Goal: Task Accomplishment & Management: Manage account settings

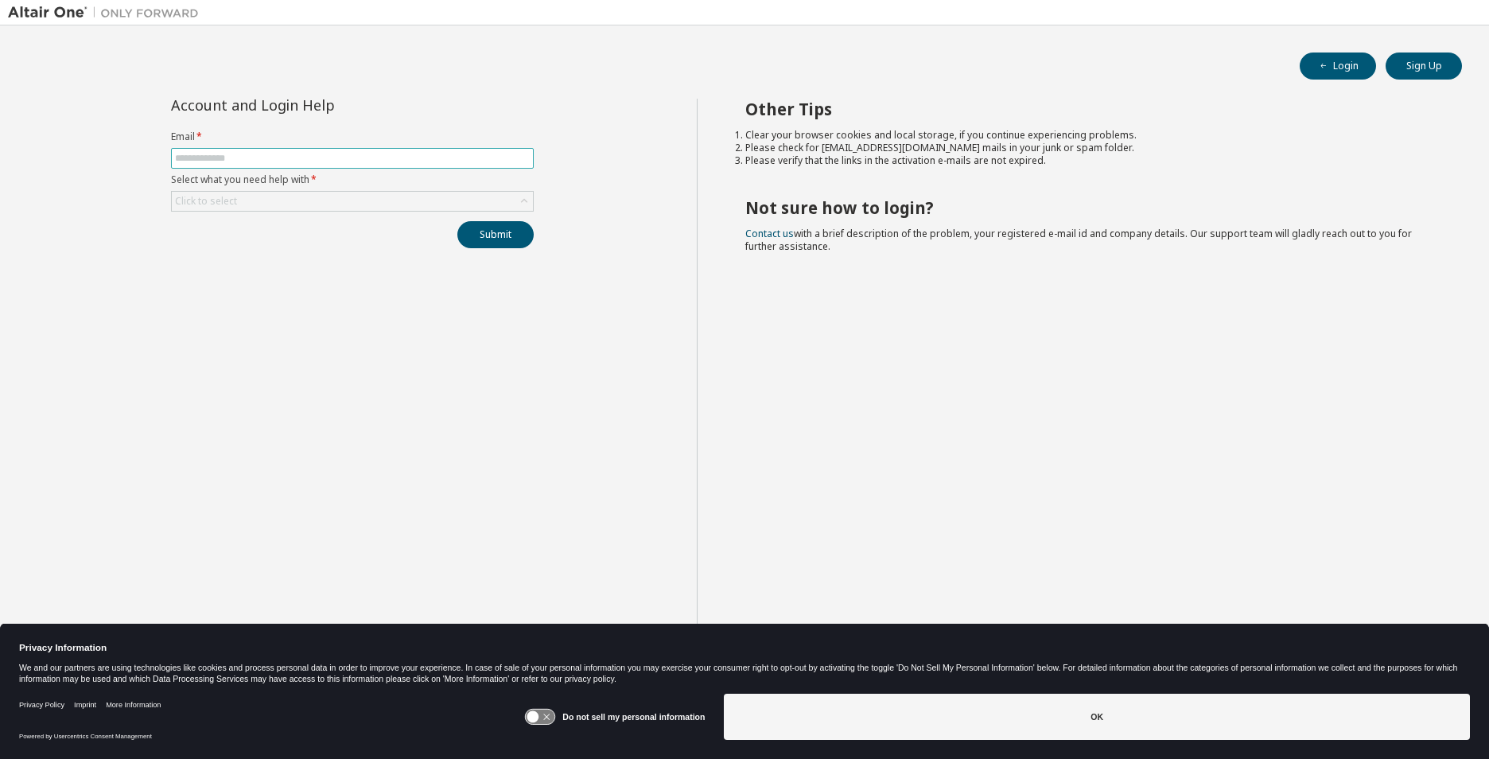
click at [222, 157] on input "text" at bounding box center [352, 158] width 355 height 13
type input "**********"
click at [495, 239] on button "Submit" at bounding box center [496, 234] width 76 height 27
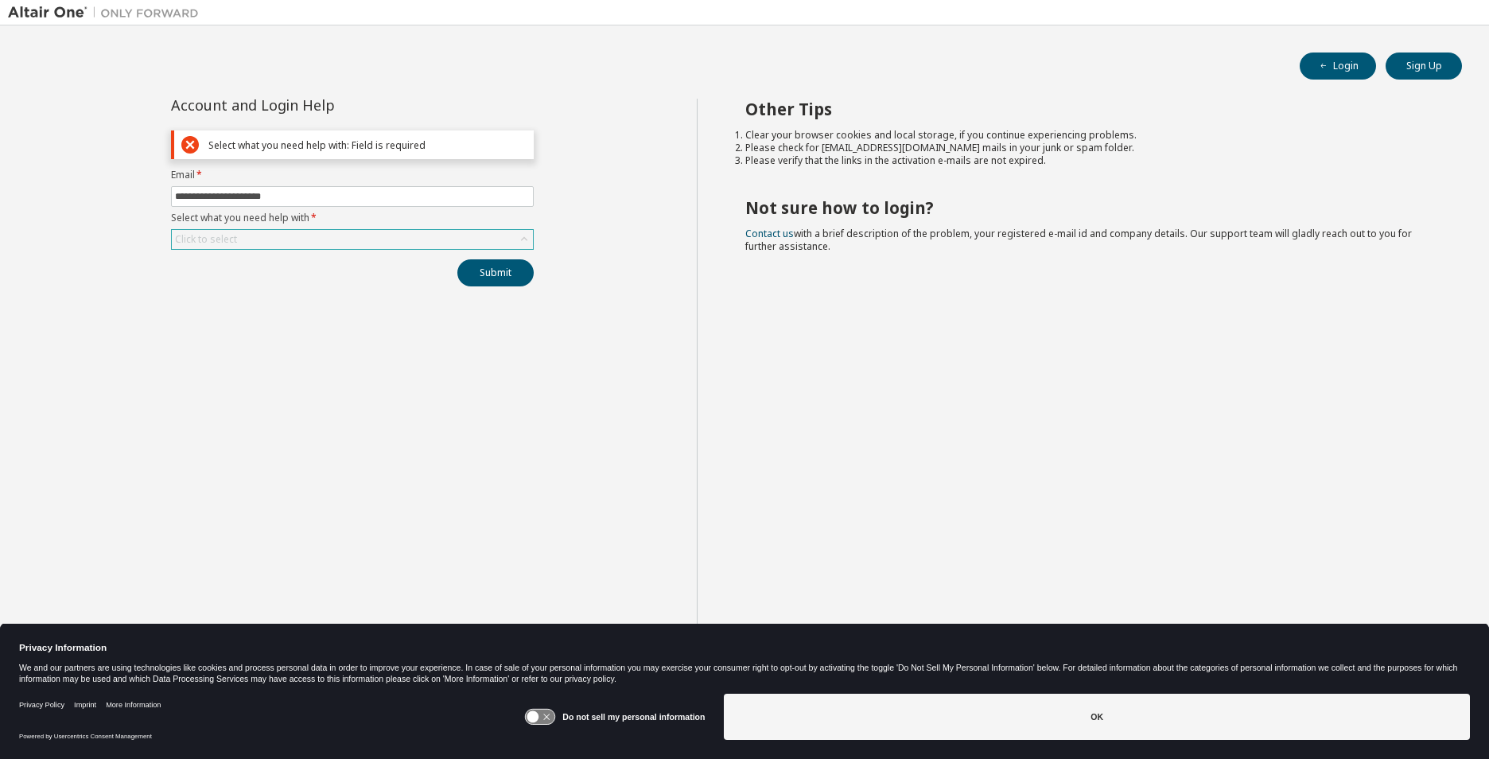
click at [298, 238] on div "Click to select" at bounding box center [352, 239] width 361 height 19
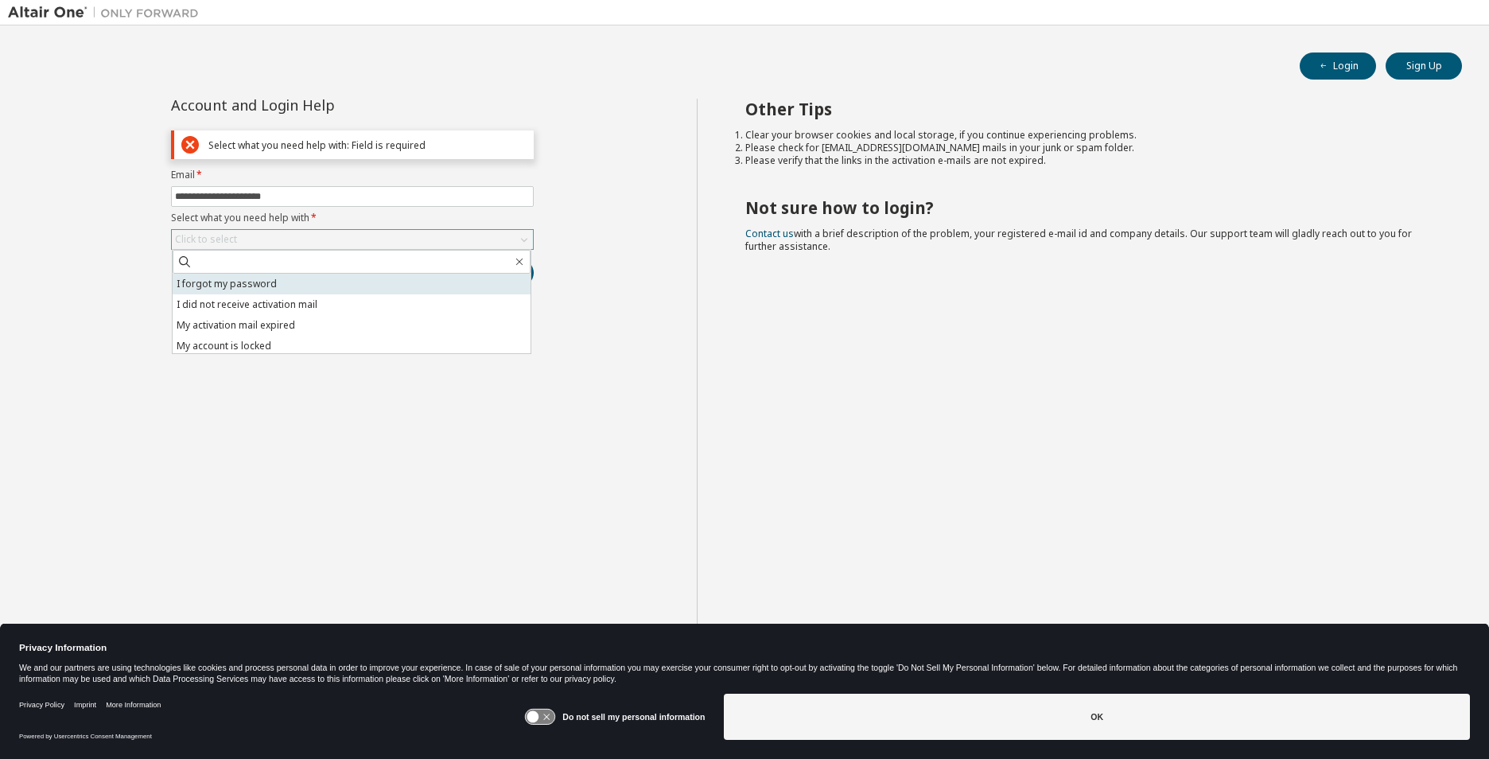
click at [255, 288] on li "I forgot my password" at bounding box center [352, 284] width 358 height 21
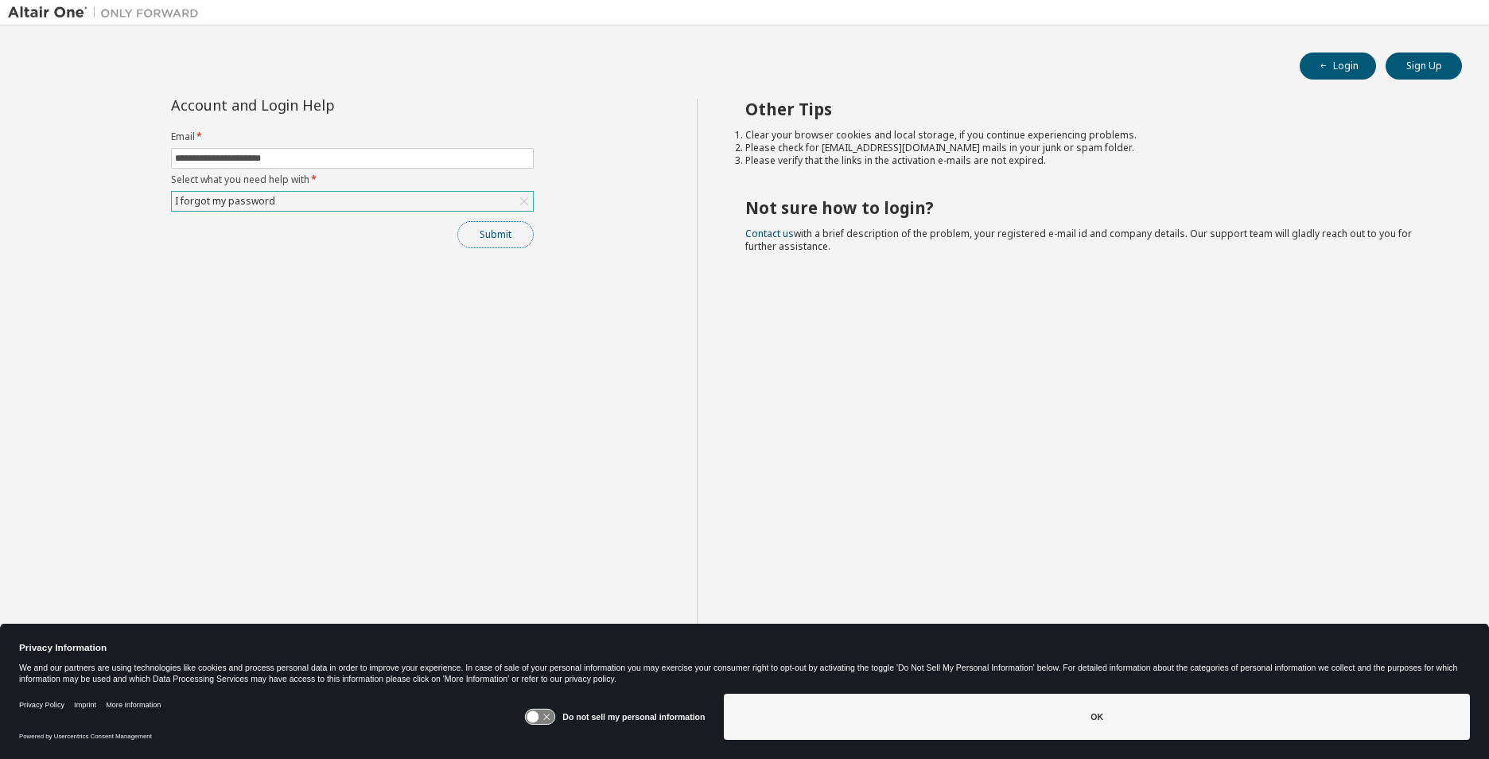
click at [511, 244] on button "Submit" at bounding box center [496, 234] width 76 height 27
click at [495, 237] on button "Submit" at bounding box center [496, 234] width 76 height 27
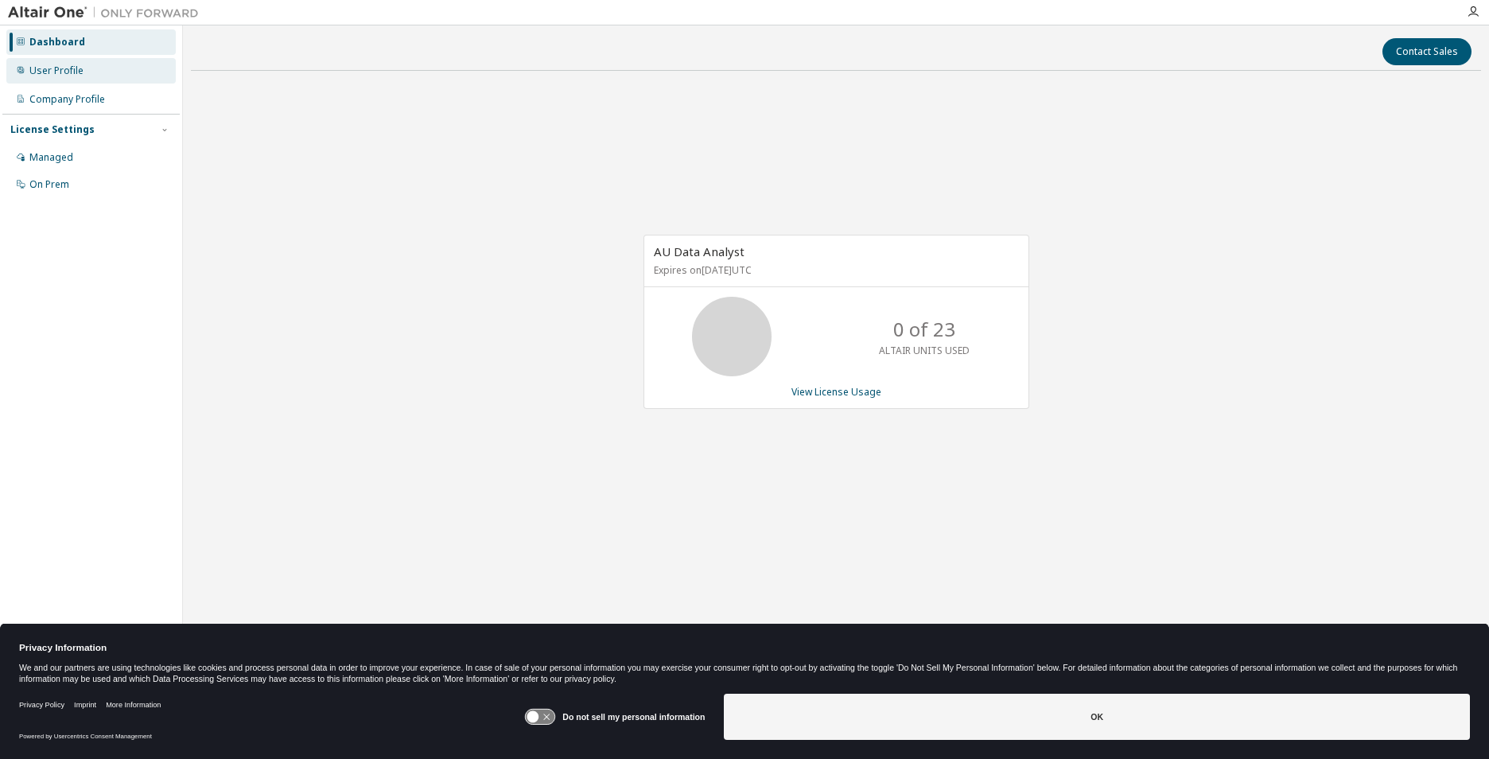
click at [80, 74] on div "User Profile" at bounding box center [56, 70] width 54 height 13
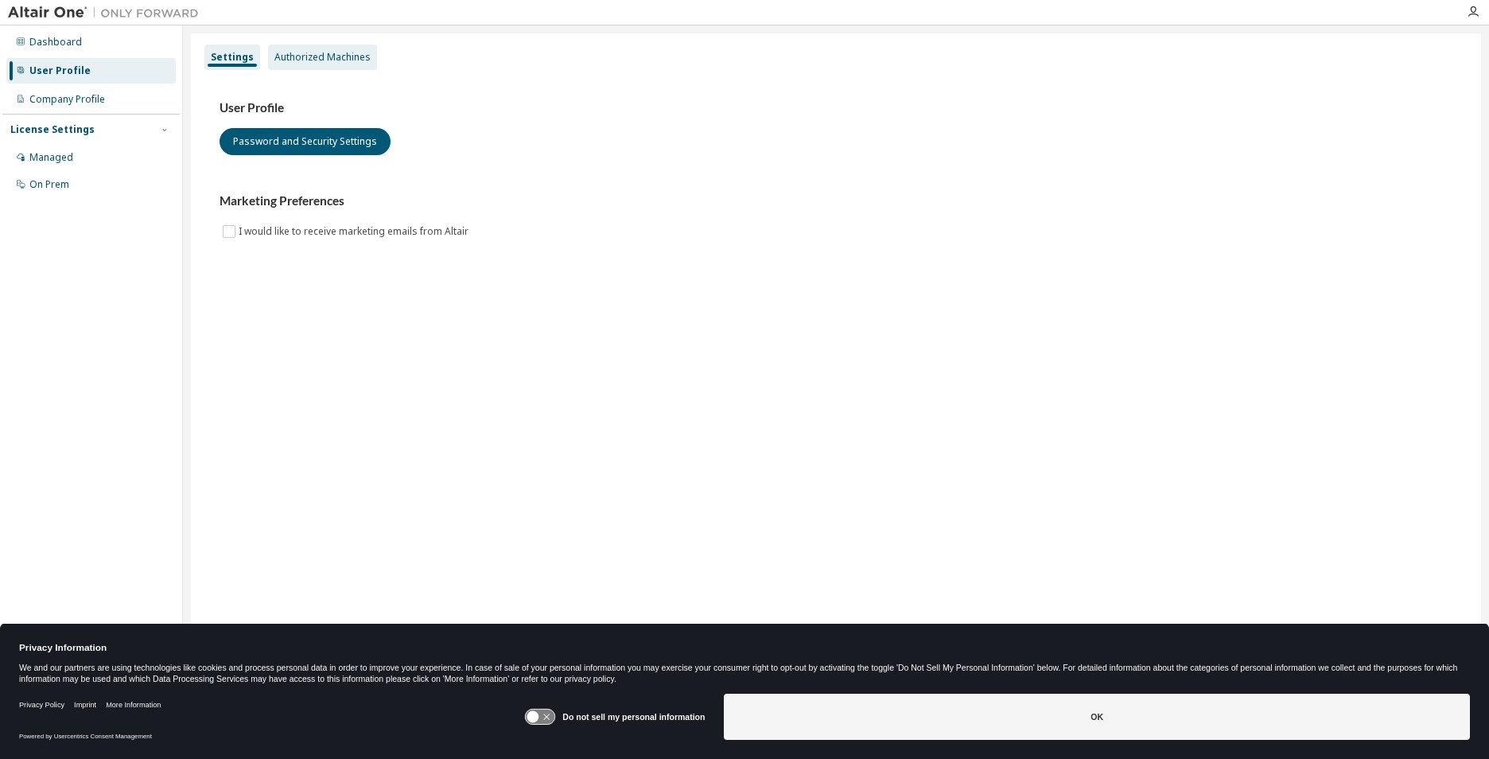
click at [325, 59] on div "Authorized Machines" at bounding box center [323, 57] width 96 height 13
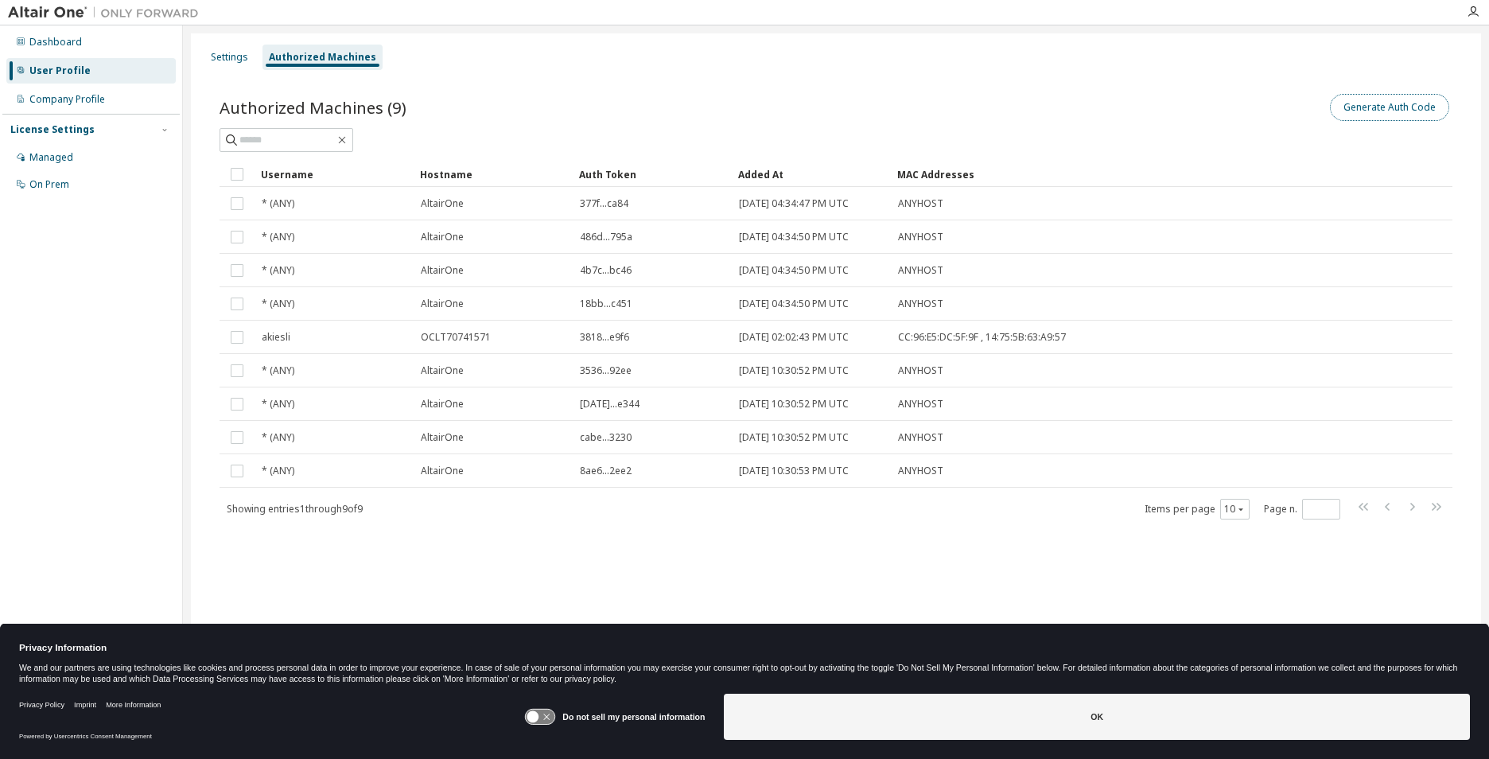
click at [1388, 109] on button "Generate Auth Code" at bounding box center [1389, 107] width 119 height 27
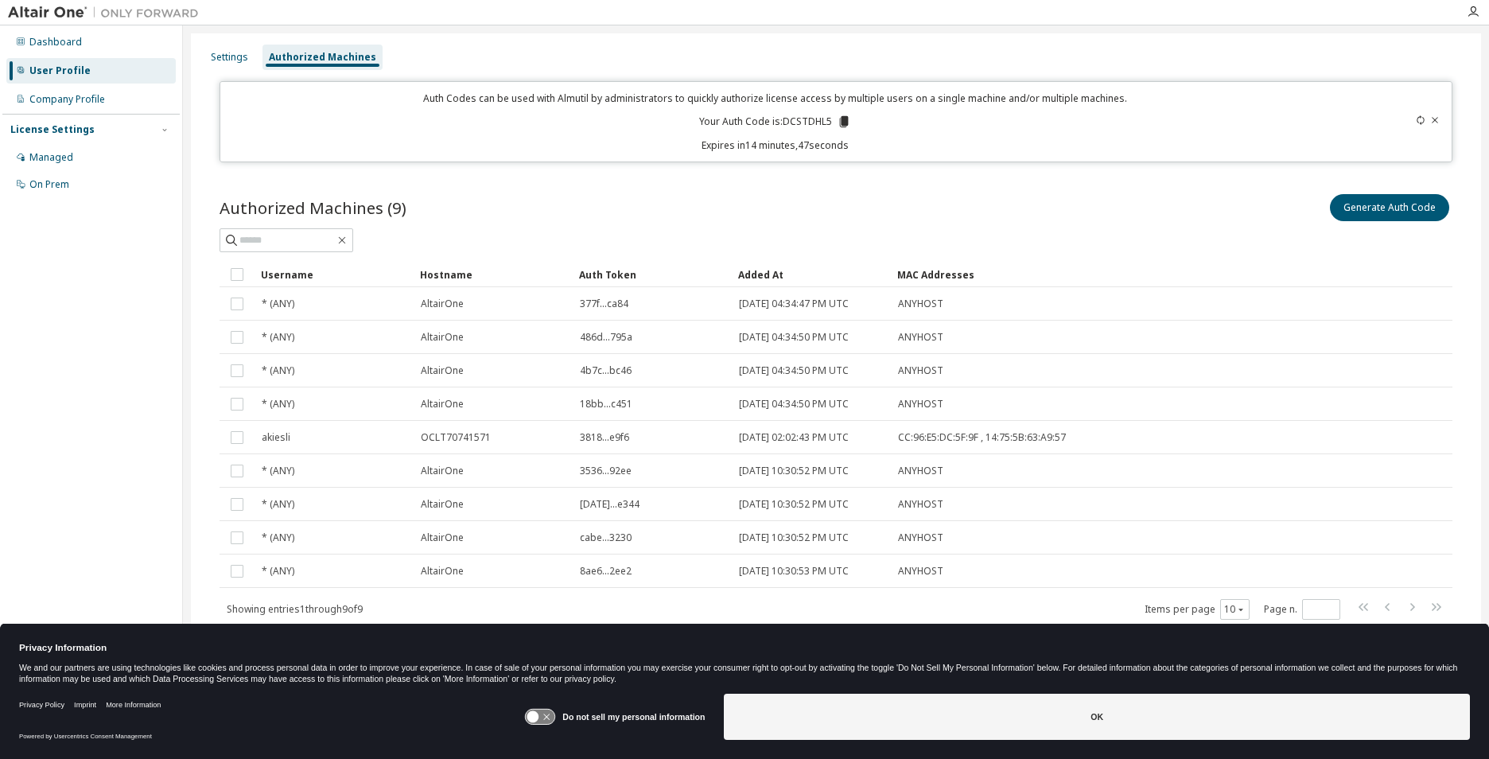
click at [847, 122] on icon at bounding box center [844, 121] width 9 height 11
click at [974, 199] on div "Generate Auth Code" at bounding box center [1144, 207] width 617 height 33
click at [1042, 215] on div "Generate Auth Code" at bounding box center [1144, 207] width 617 height 33
click at [539, 720] on icon at bounding box center [534, 717] width 12 height 12
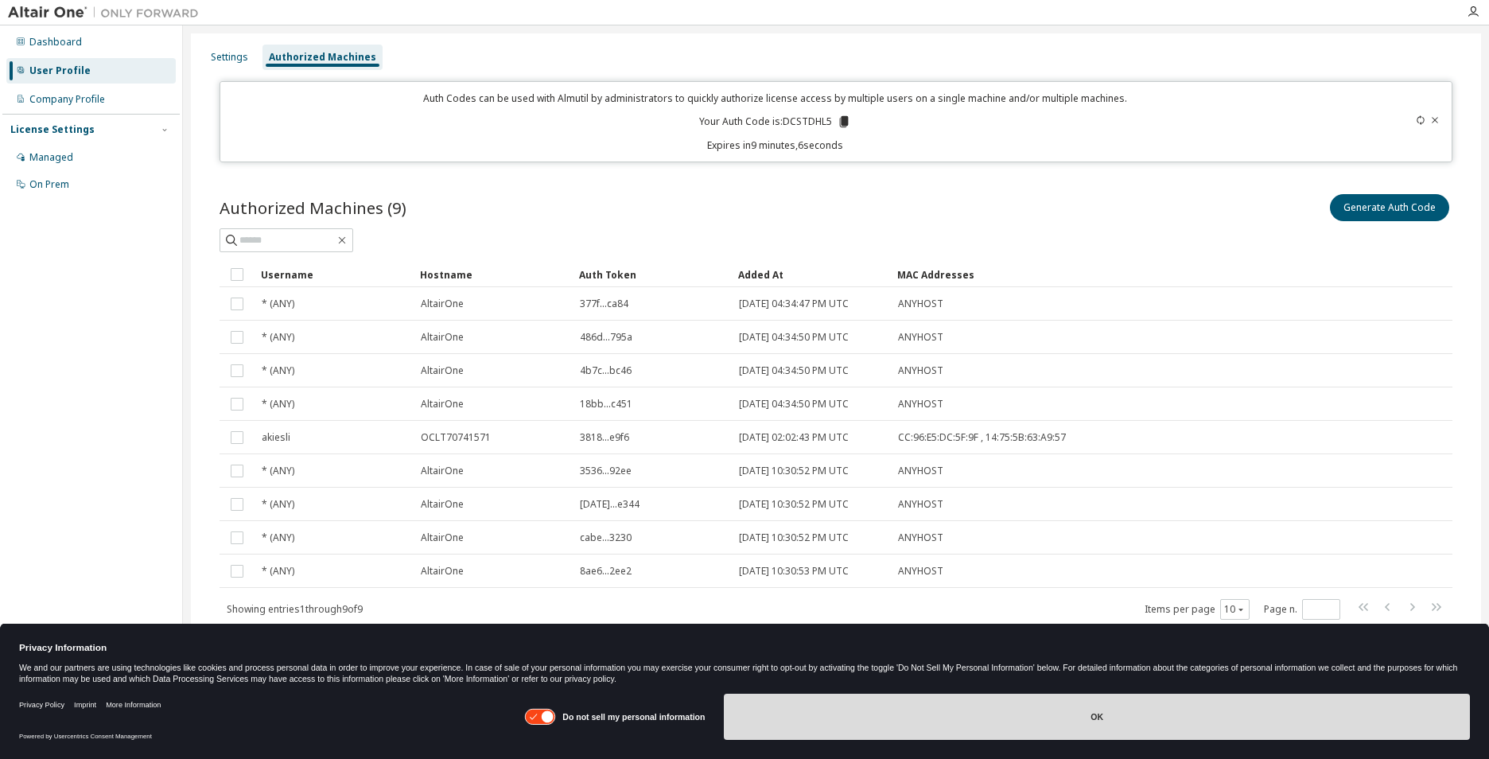
click at [1103, 718] on button "OK" at bounding box center [1097, 717] width 746 height 46
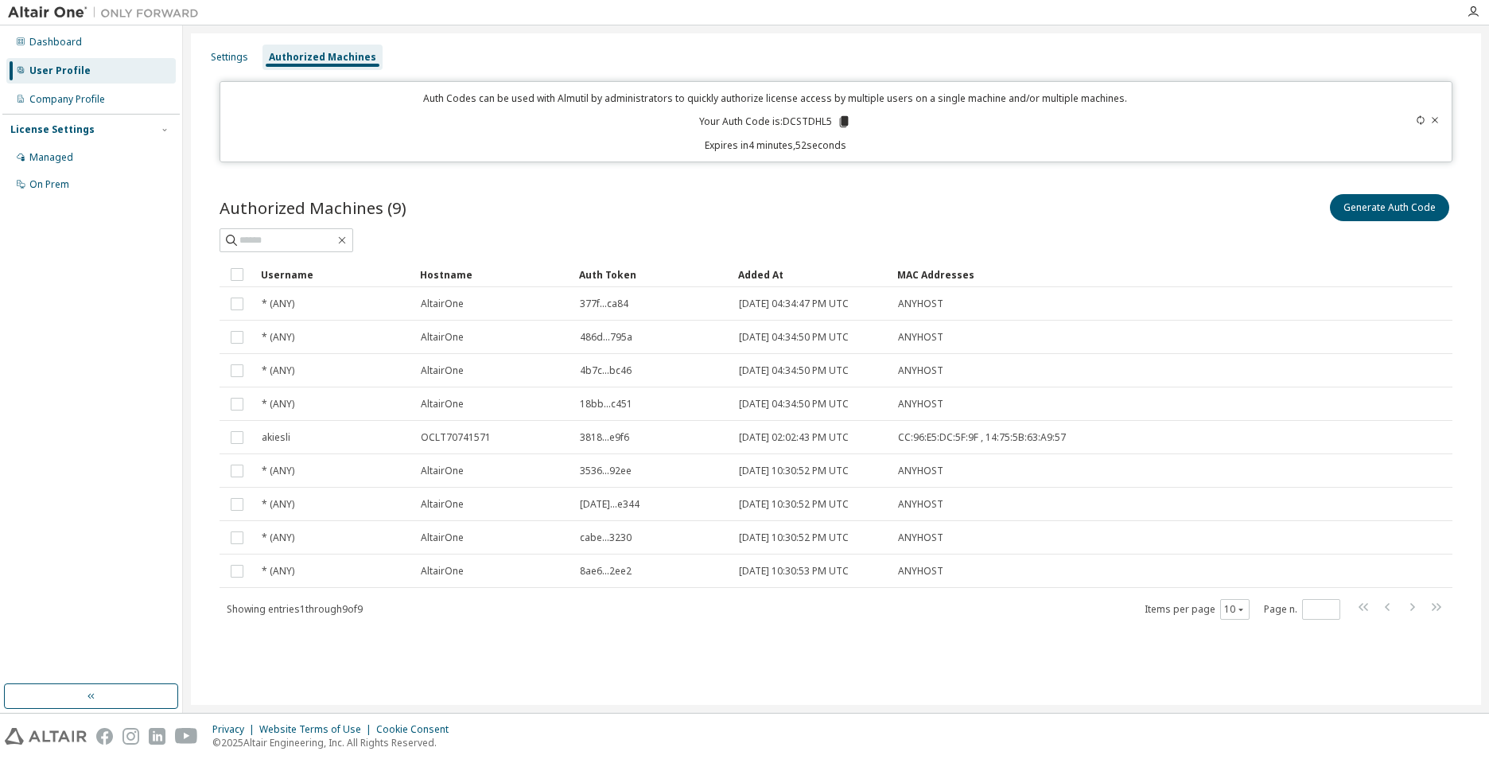
click at [977, 193] on div "Generate Auth Code" at bounding box center [1144, 207] width 617 height 33
click at [41, 44] on div "Dashboard" at bounding box center [55, 42] width 53 height 13
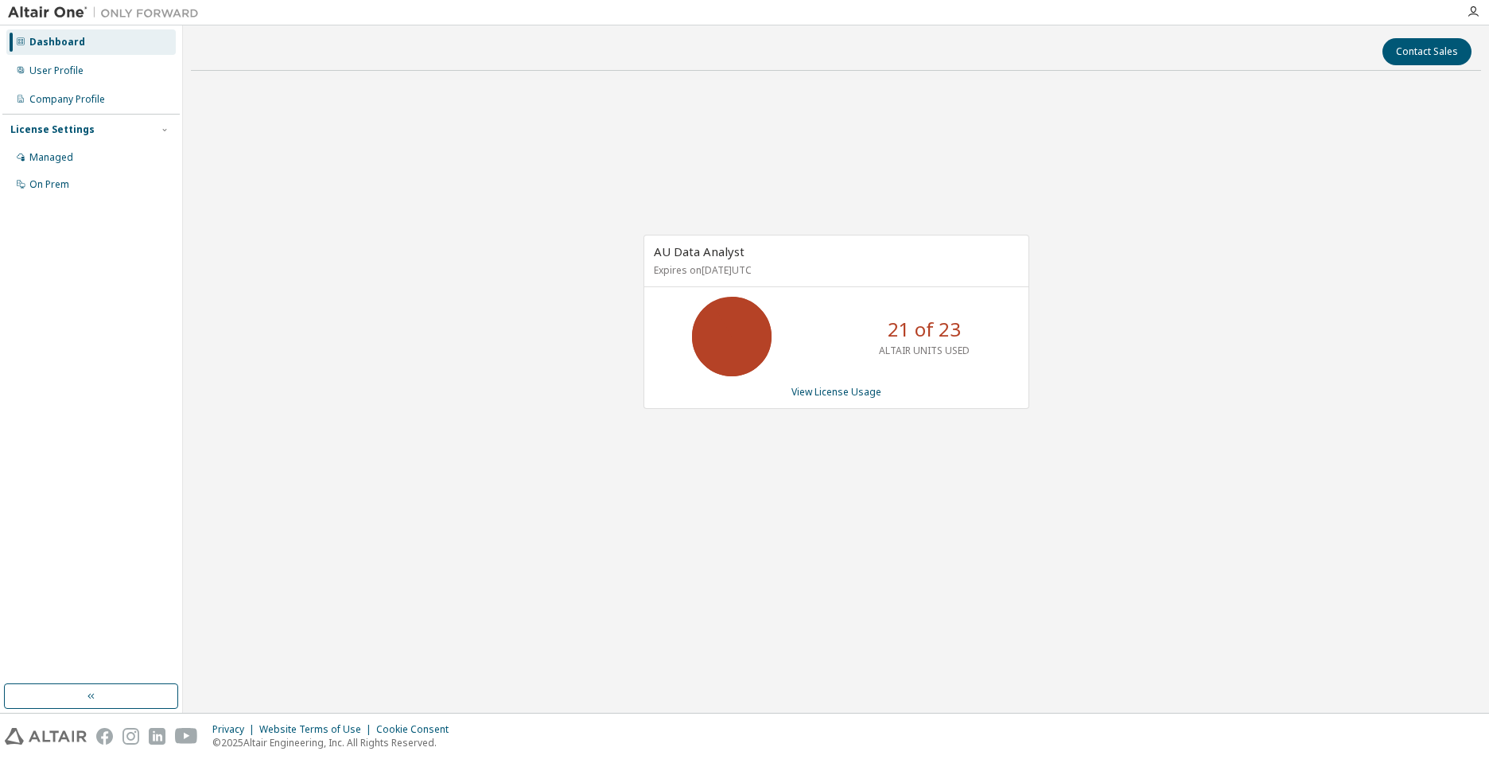
drag, startPoint x: 683, startPoint y: 268, endPoint x: 824, endPoint y: 273, distance: 140.9
click at [824, 273] on p "Expires on [DATE] UTC" at bounding box center [834, 270] width 361 height 14
click at [387, 172] on div "AU Data Analyst Expires on [DATE] UTC 21 of 23 ALTAIR UNITS USED View License U…" at bounding box center [836, 330] width 1291 height 493
click at [71, 68] on div "User Profile" at bounding box center [56, 70] width 54 height 13
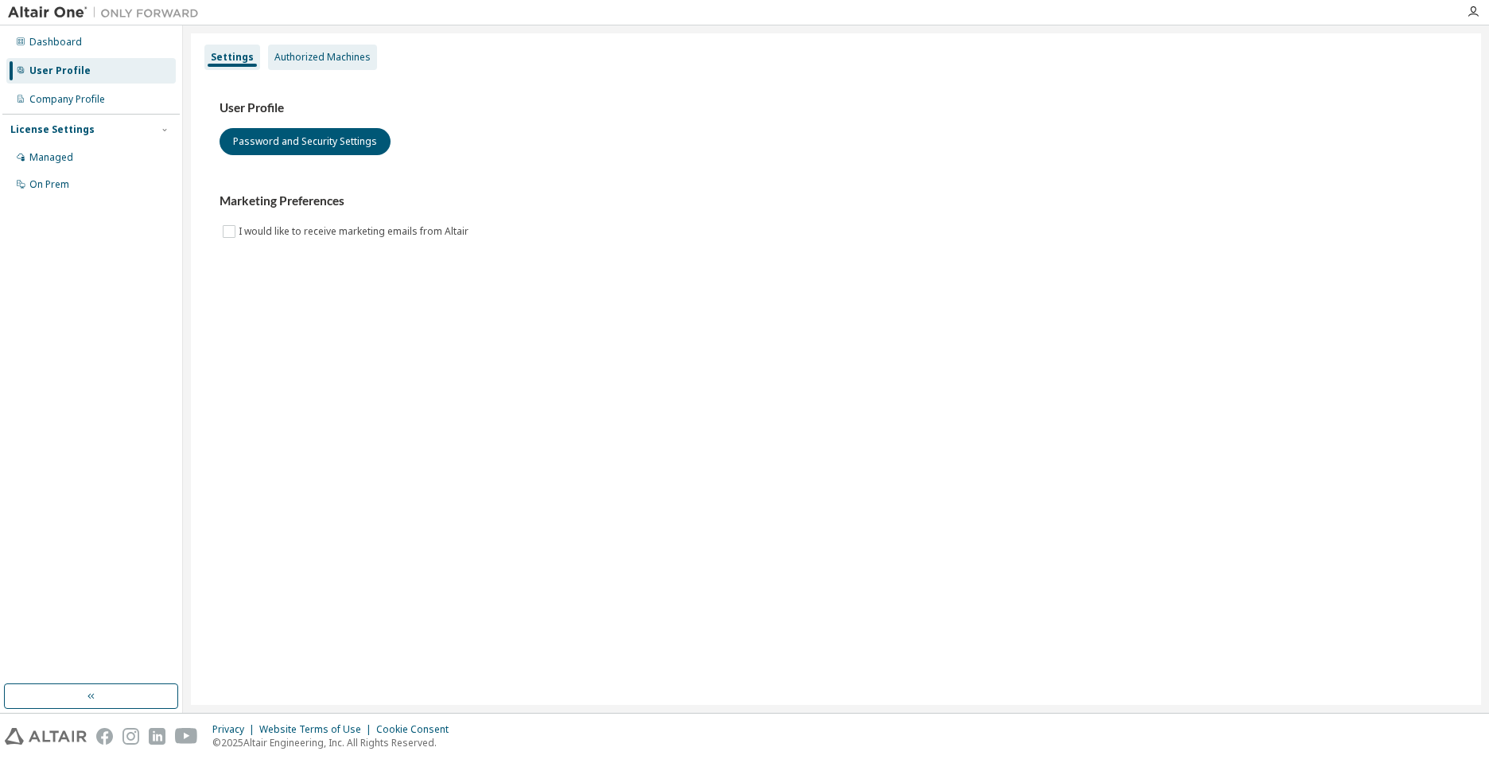
click at [313, 58] on div "Authorized Machines" at bounding box center [323, 57] width 96 height 13
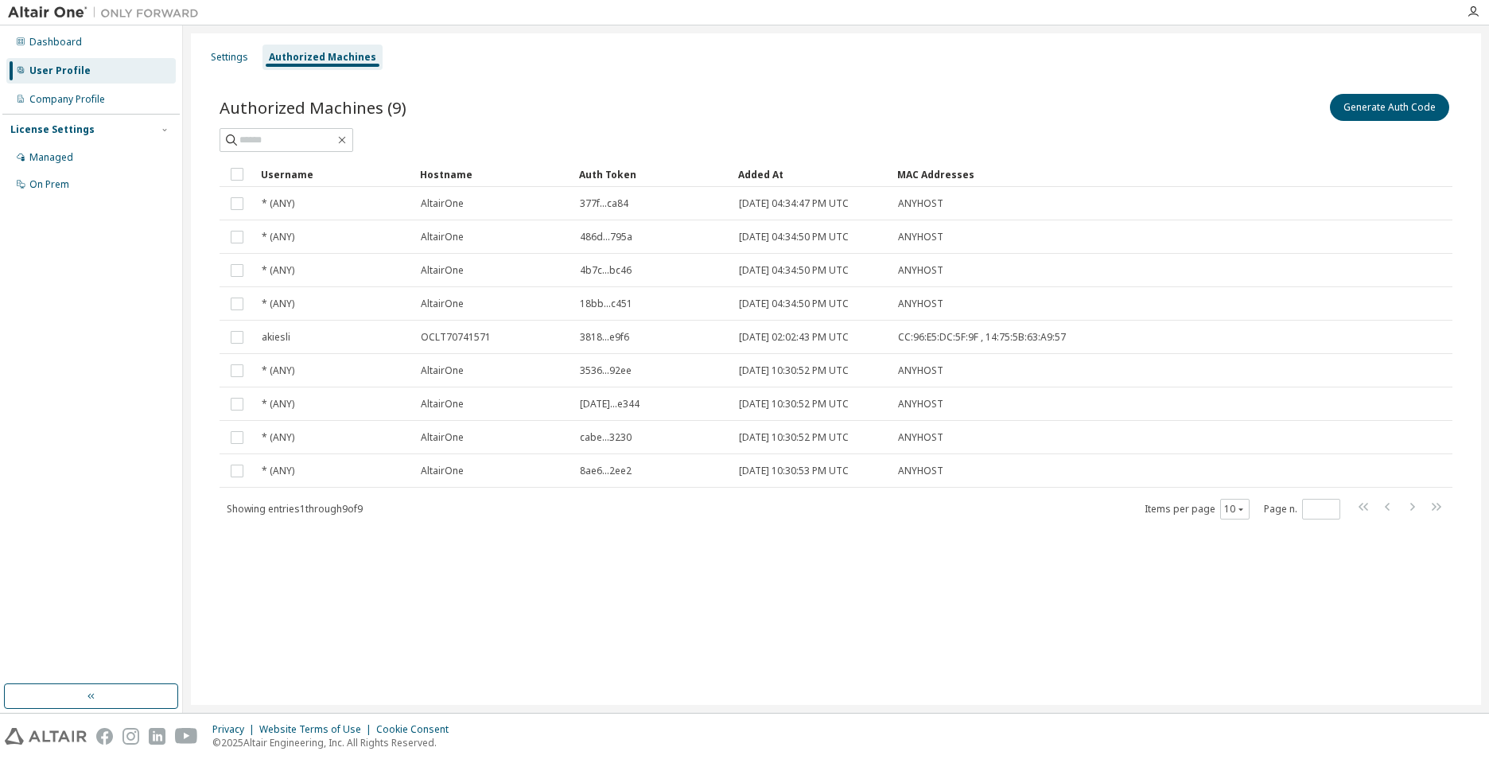
click at [1288, 74] on div "Authorized Machines (9) Generate Auth Code Clear Load Save Save As Field Operat…" at bounding box center [836, 317] width 1271 height 490
